Goal: Task Accomplishment & Management: Use online tool/utility

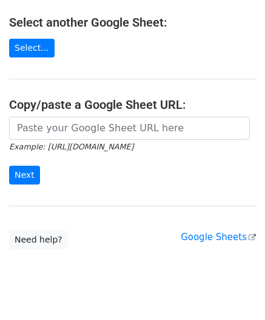
scroll to position [159, 0]
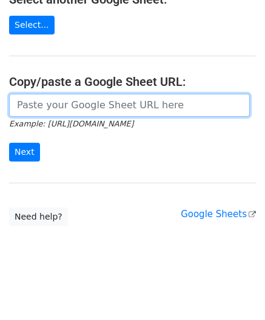
click at [41, 111] on input "url" at bounding box center [129, 105] width 240 height 23
paste input "[URL][DOMAIN_NAME]"
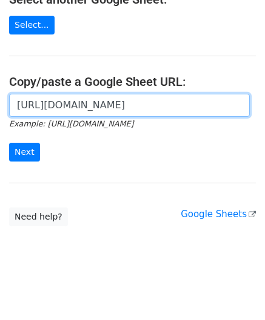
scroll to position [0, 241]
type input "[URL][DOMAIN_NAME]"
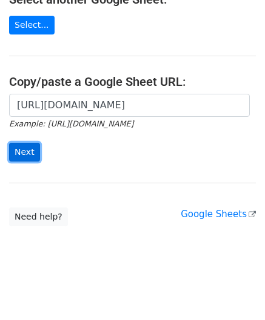
click at [25, 156] on input "Next" at bounding box center [24, 152] width 31 height 19
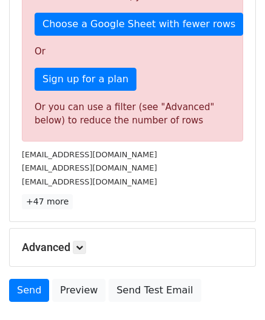
scroll to position [409, 0]
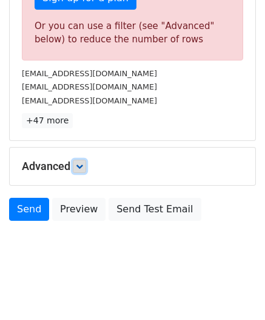
click at [83, 163] on icon at bounding box center [79, 166] width 7 height 7
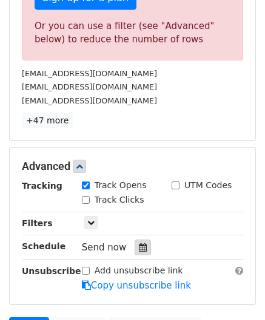
click at [139, 245] on icon at bounding box center [143, 247] width 8 height 8
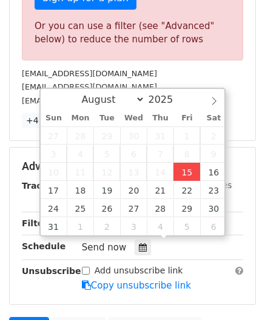
type input "[DATE] 12:00"
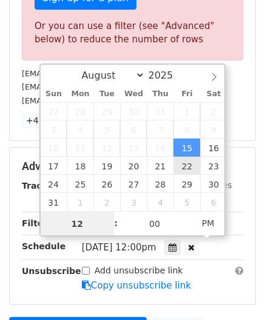
paste input "0"
type input "10"
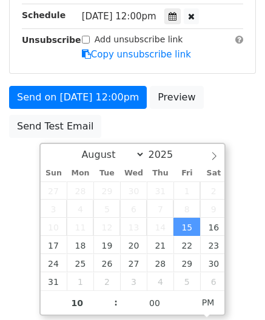
type input "[DATE] 22:00"
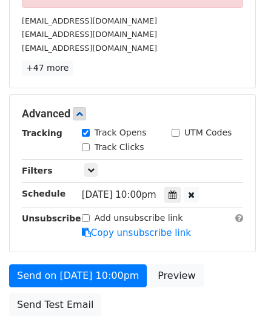
scroll to position [434, 0]
